Goal: Task Accomplishment & Management: Manage account settings

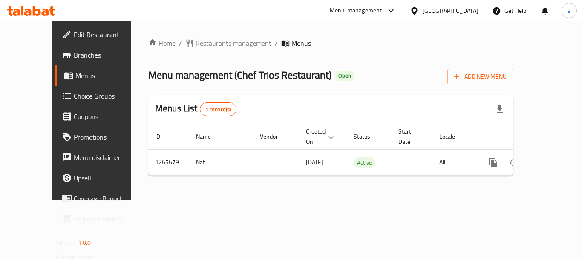
click at [195, 51] on div "Home / Restaurants management / Menus Menu management ( Chef Trios Restaurant )…" at bounding box center [330, 110] width 365 height 144
click at [195, 46] on span "Restaurants management" at bounding box center [233, 43] width 76 height 10
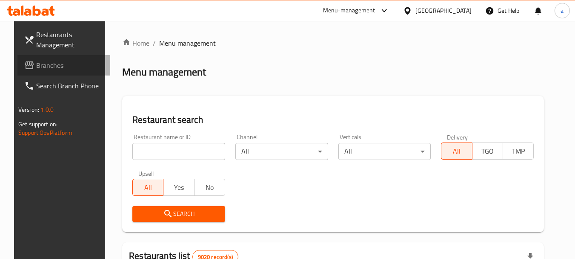
click at [55, 61] on span "Branches" at bounding box center [69, 65] width 67 height 10
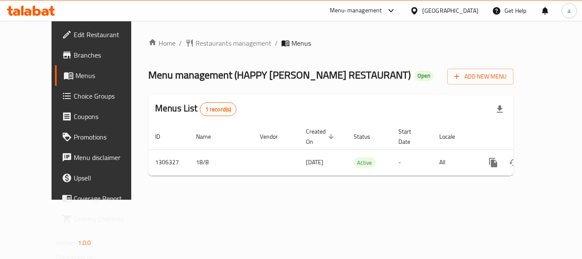
click at [471, 6] on div "[GEOGRAPHIC_DATA]" at bounding box center [450, 10] width 56 height 9
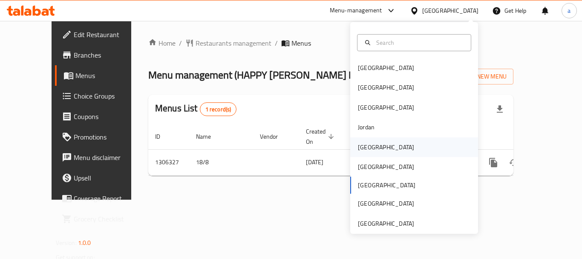
click at [370, 151] on div "Kuwait" at bounding box center [386, 147] width 70 height 20
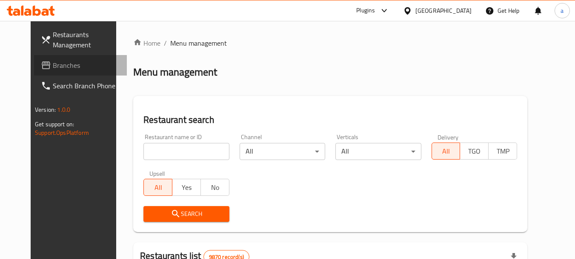
click at [64, 70] on link "Branches" at bounding box center [80, 65] width 93 height 20
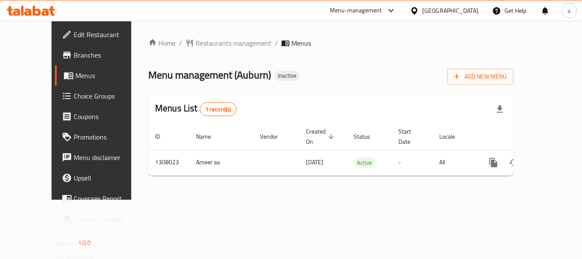
click at [474, 9] on div "[GEOGRAPHIC_DATA]" at bounding box center [450, 10] width 56 height 9
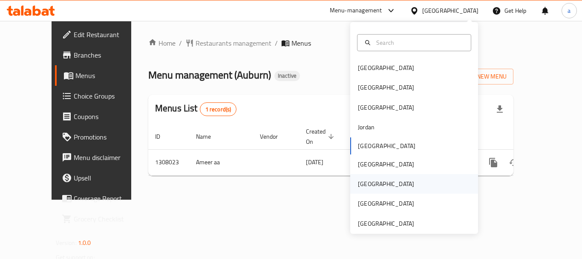
click at [360, 179] on div "[GEOGRAPHIC_DATA]" at bounding box center [386, 183] width 56 height 9
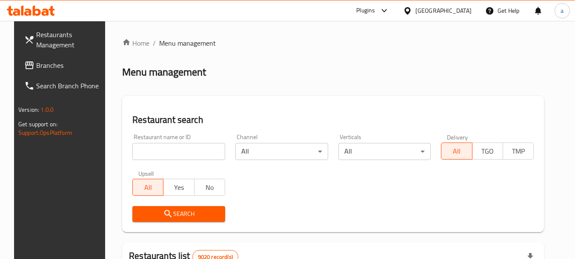
click at [49, 66] on span "Branches" at bounding box center [69, 65] width 67 height 10
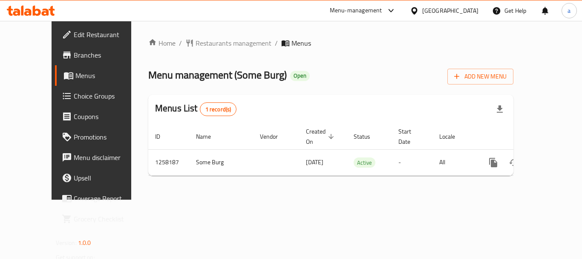
click at [464, 13] on div "[GEOGRAPHIC_DATA]" at bounding box center [450, 10] width 56 height 9
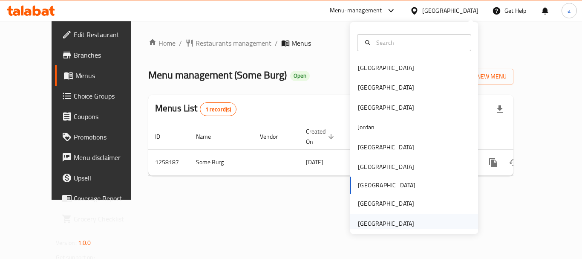
click at [394, 219] on div "[GEOGRAPHIC_DATA]" at bounding box center [386, 222] width 56 height 9
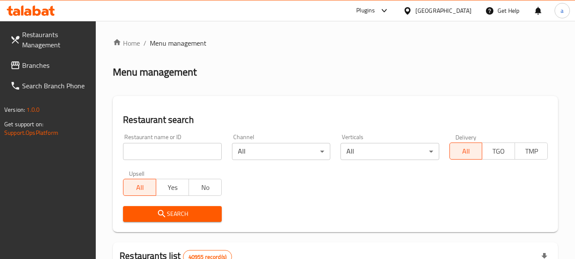
click at [31, 66] on span "Branches" at bounding box center [55, 65] width 67 height 10
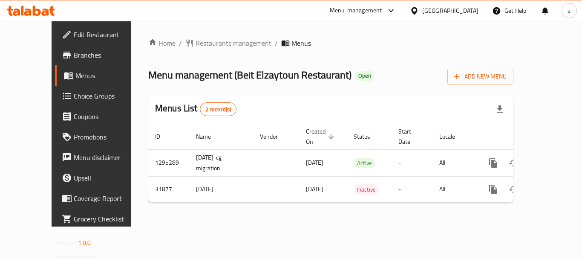
click at [454, 9] on div "[GEOGRAPHIC_DATA]" at bounding box center [450, 10] width 56 height 9
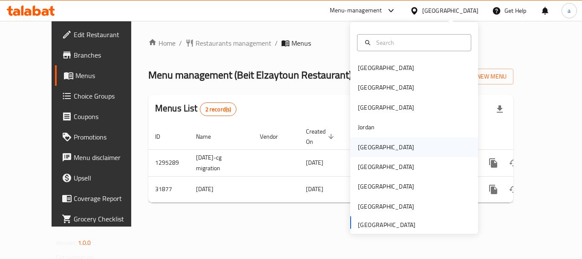
click at [368, 145] on div "[GEOGRAPHIC_DATA]" at bounding box center [386, 146] width 56 height 9
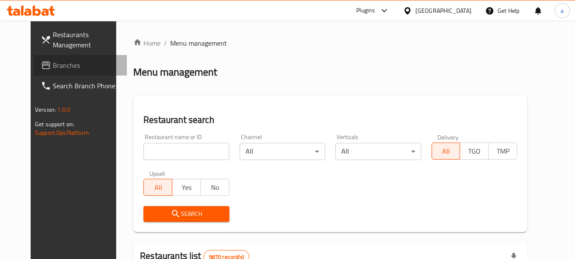
click at [53, 63] on span "Branches" at bounding box center [86, 65] width 67 height 10
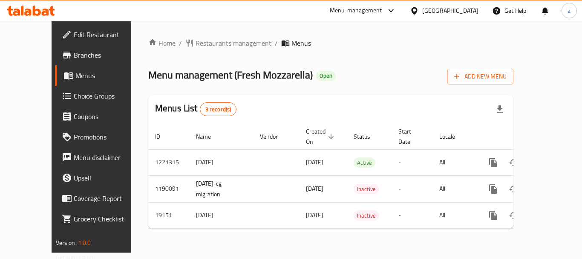
click at [461, 11] on div "Kuwait" at bounding box center [450, 10] width 56 height 9
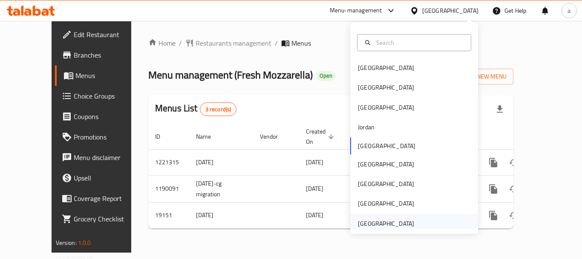
click at [406, 222] on div "[GEOGRAPHIC_DATA]" at bounding box center [386, 222] width 56 height 9
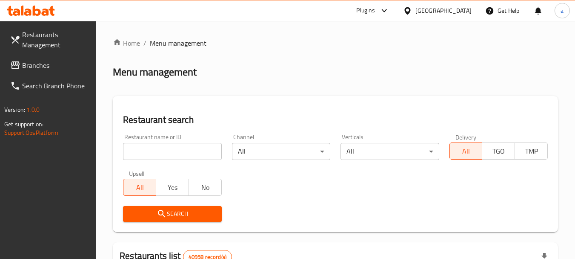
click at [50, 57] on link "Branches" at bounding box center [49, 65] width 93 height 20
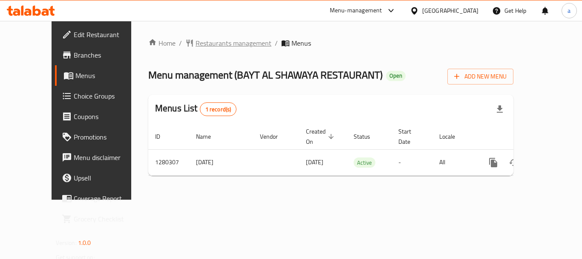
click at [195, 45] on span "Restaurants management" at bounding box center [233, 43] width 76 height 10
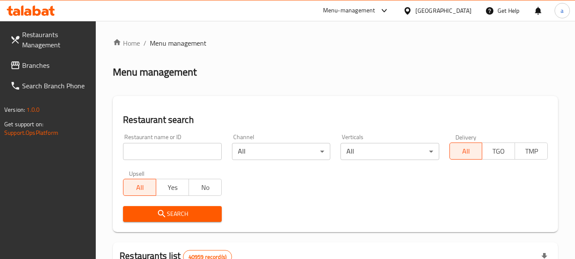
click at [49, 64] on span "Branches" at bounding box center [55, 65] width 67 height 10
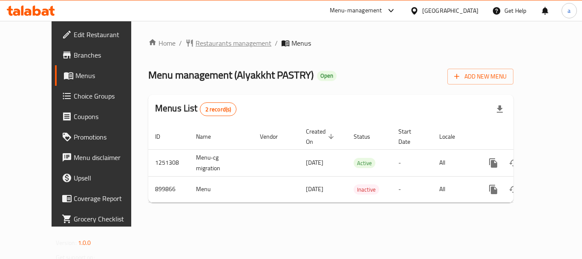
click at [195, 47] on span "Restaurants management" at bounding box center [233, 43] width 76 height 10
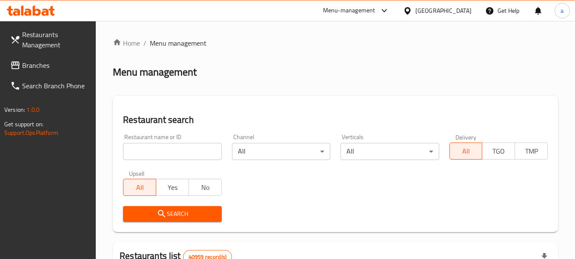
click at [41, 62] on span "Branches" at bounding box center [55, 65] width 67 height 10
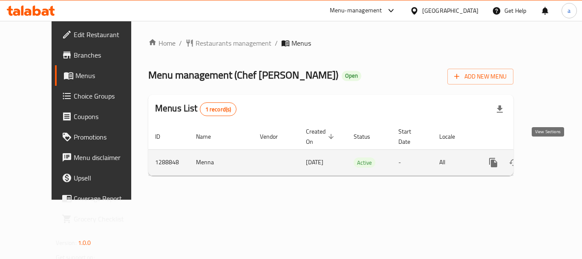
click at [551, 158] on icon "enhanced table" at bounding box center [555, 162] width 8 height 8
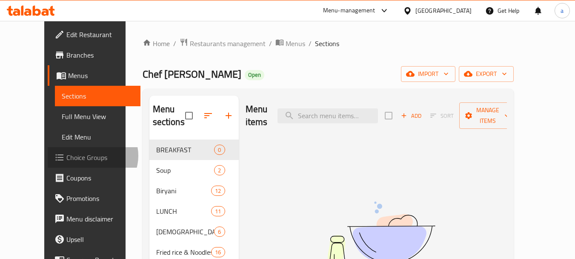
click at [66, 155] on span "Choice Groups" at bounding box center [99, 157] width 67 height 10
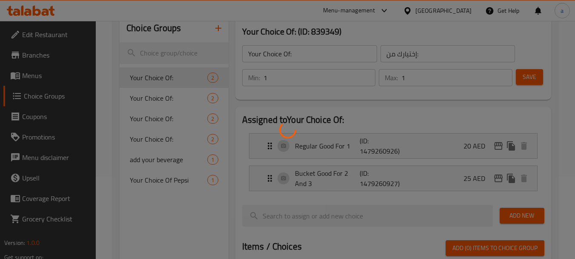
scroll to position [85, 0]
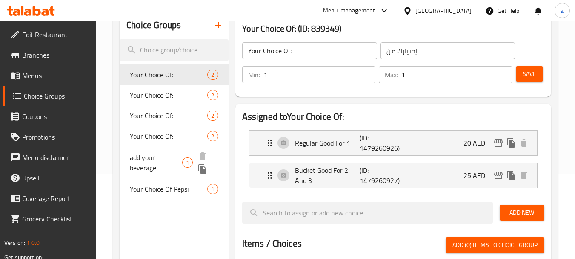
click at [162, 159] on span "add your beverage" at bounding box center [156, 162] width 52 height 20
type input "add your beverage"
type input "أضف مشروبك"
type input "0"
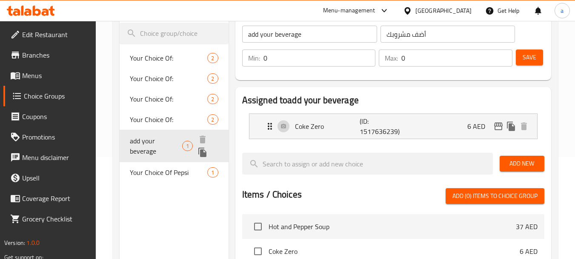
scroll to position [170, 0]
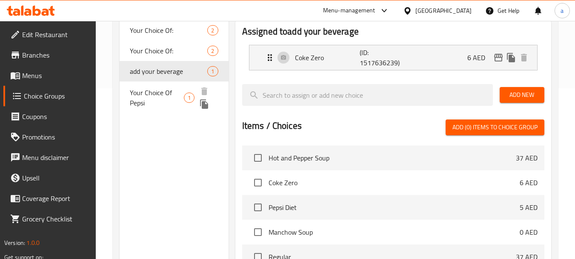
click at [149, 98] on span "Your Choice Of Pepsi" at bounding box center [157, 97] width 54 height 20
type input "Your Choice Of Pepsi"
type input "اختيارك من بيبسي"
type input "1"
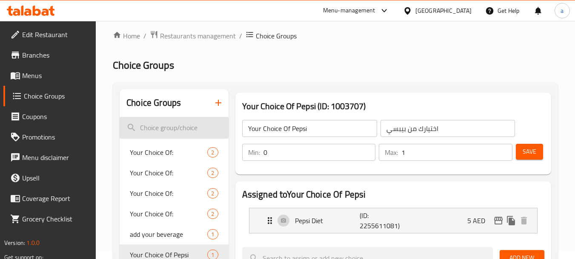
scroll to position [0, 0]
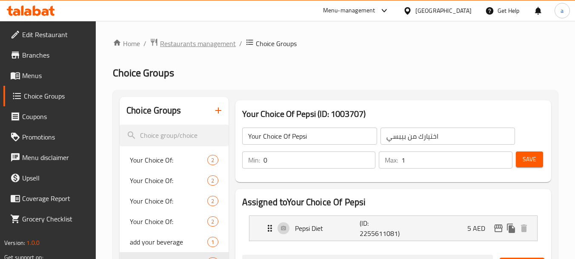
click at [196, 48] on span "Restaurants management" at bounding box center [198, 43] width 76 height 10
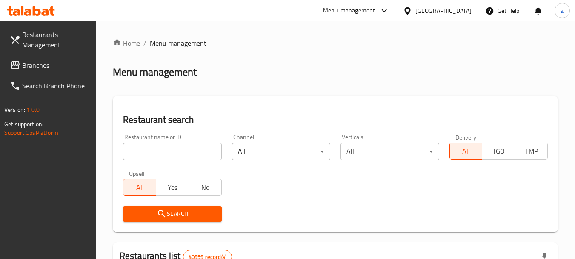
click at [38, 62] on span "Branches" at bounding box center [55, 65] width 67 height 10
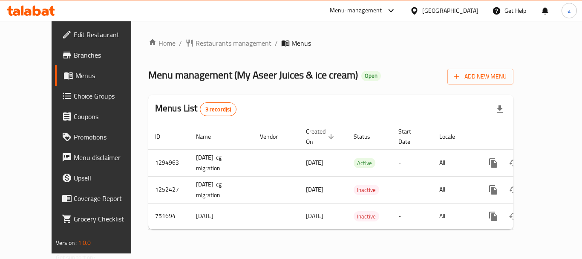
click at [442, 12] on div "[GEOGRAPHIC_DATA]" at bounding box center [450, 10] width 56 height 9
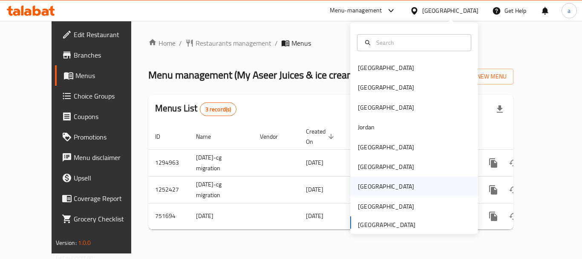
click at [367, 185] on div "[GEOGRAPHIC_DATA]" at bounding box center [386, 186] width 70 height 20
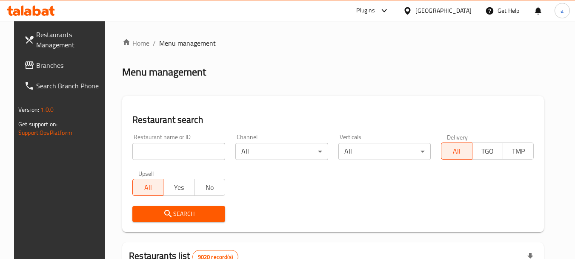
click at [43, 63] on span "Branches" at bounding box center [69, 65] width 67 height 10
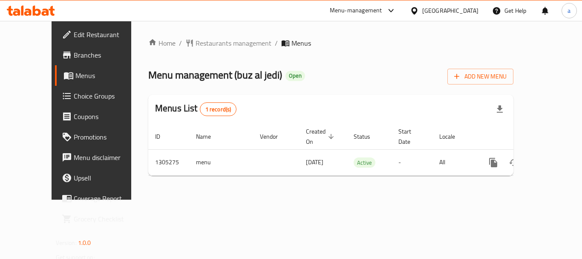
click at [417, 9] on icon at bounding box center [414, 10] width 6 height 7
click at [195, 41] on span "Restaurants management" at bounding box center [233, 43] width 76 height 10
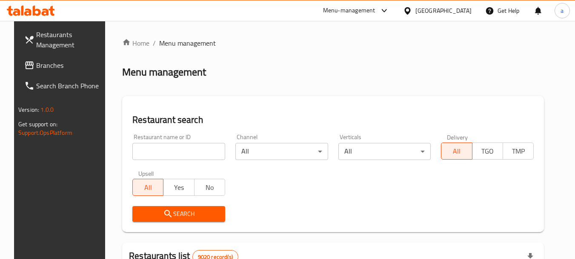
click at [40, 73] on link "Branches" at bounding box center [63, 65] width 93 height 20
